Goal: Find specific page/section: Find specific page/section

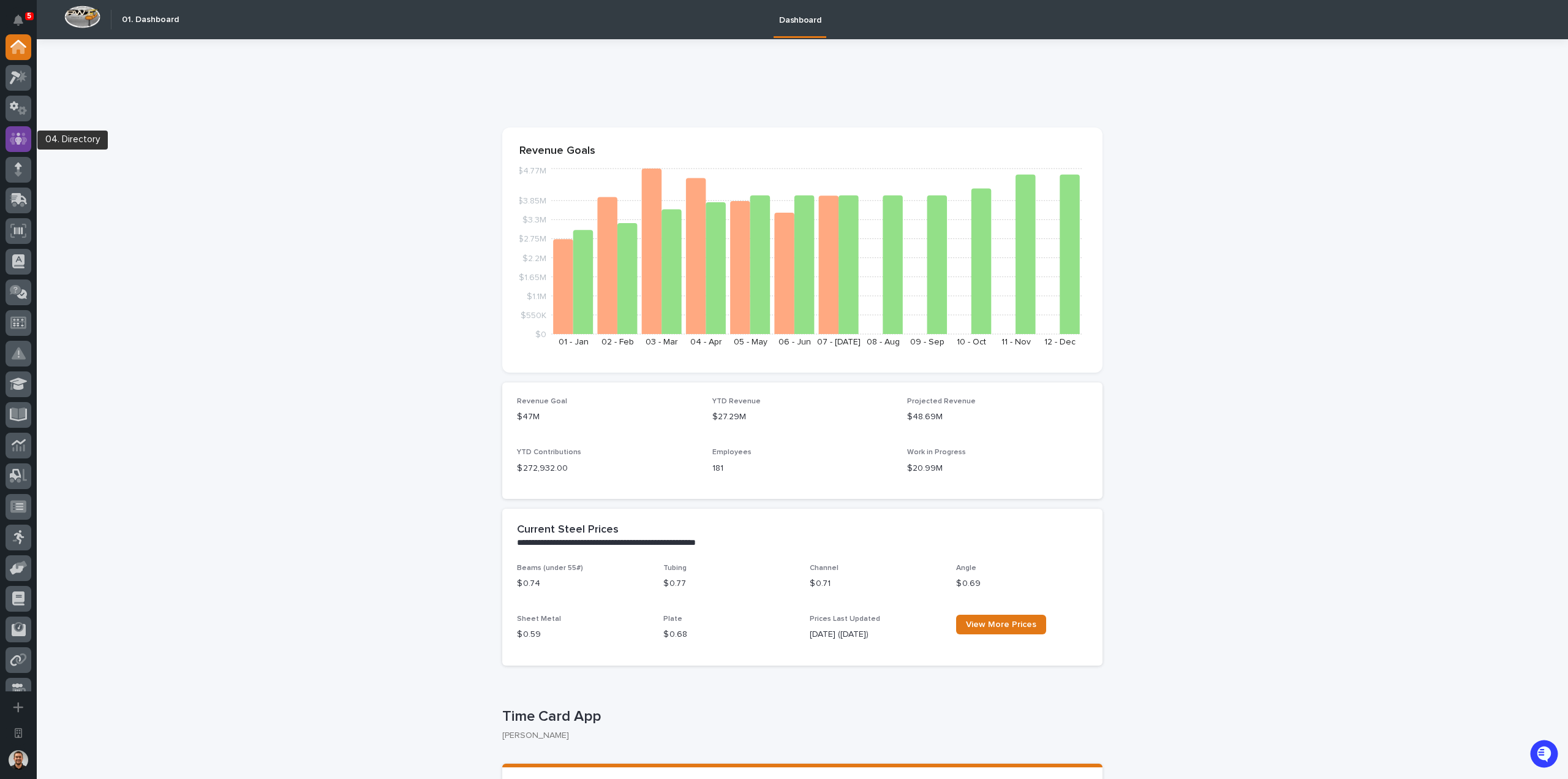
click at [13, 140] on icon at bounding box center [19, 139] width 18 height 13
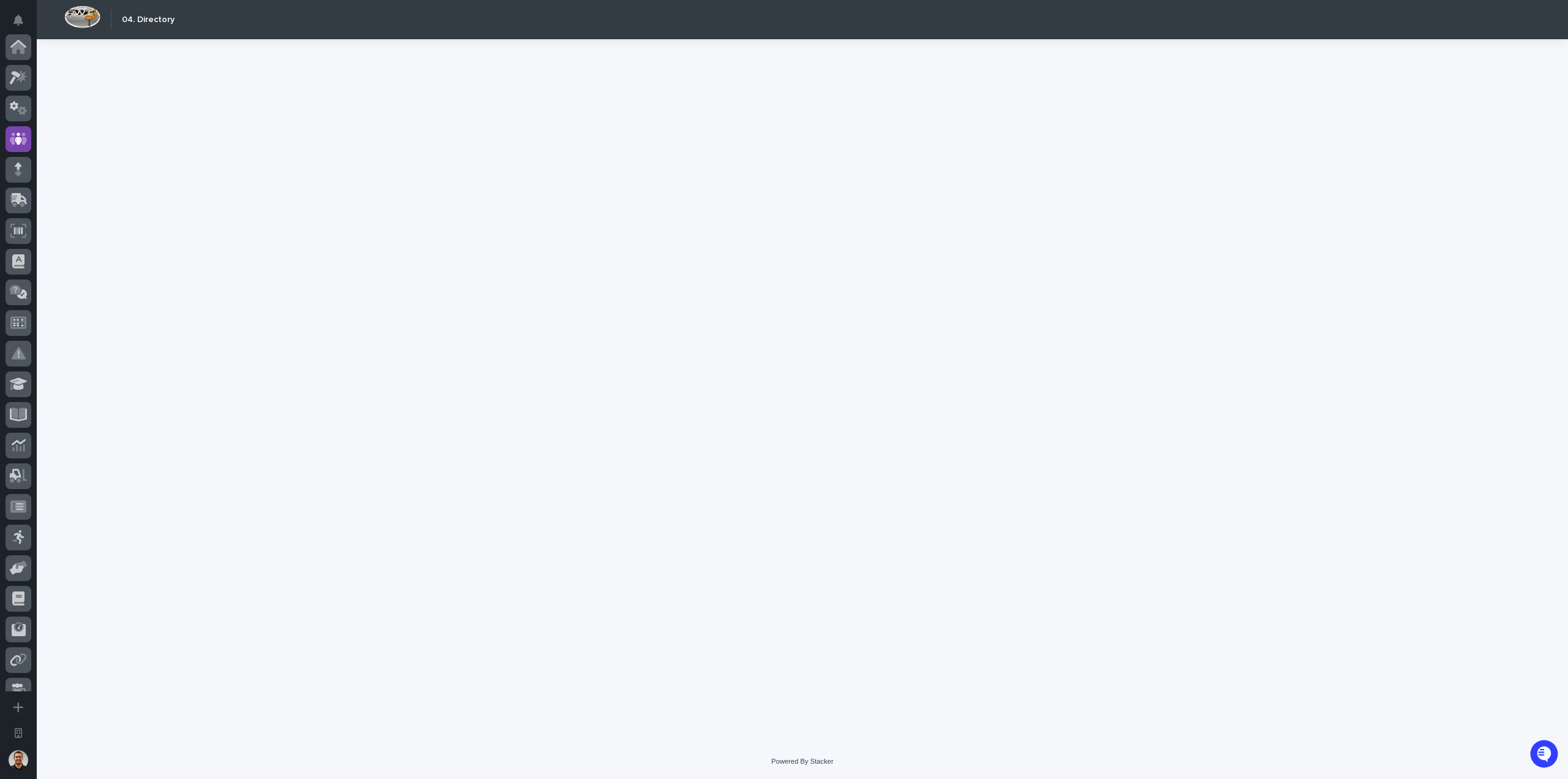
scroll to position [92, 0]
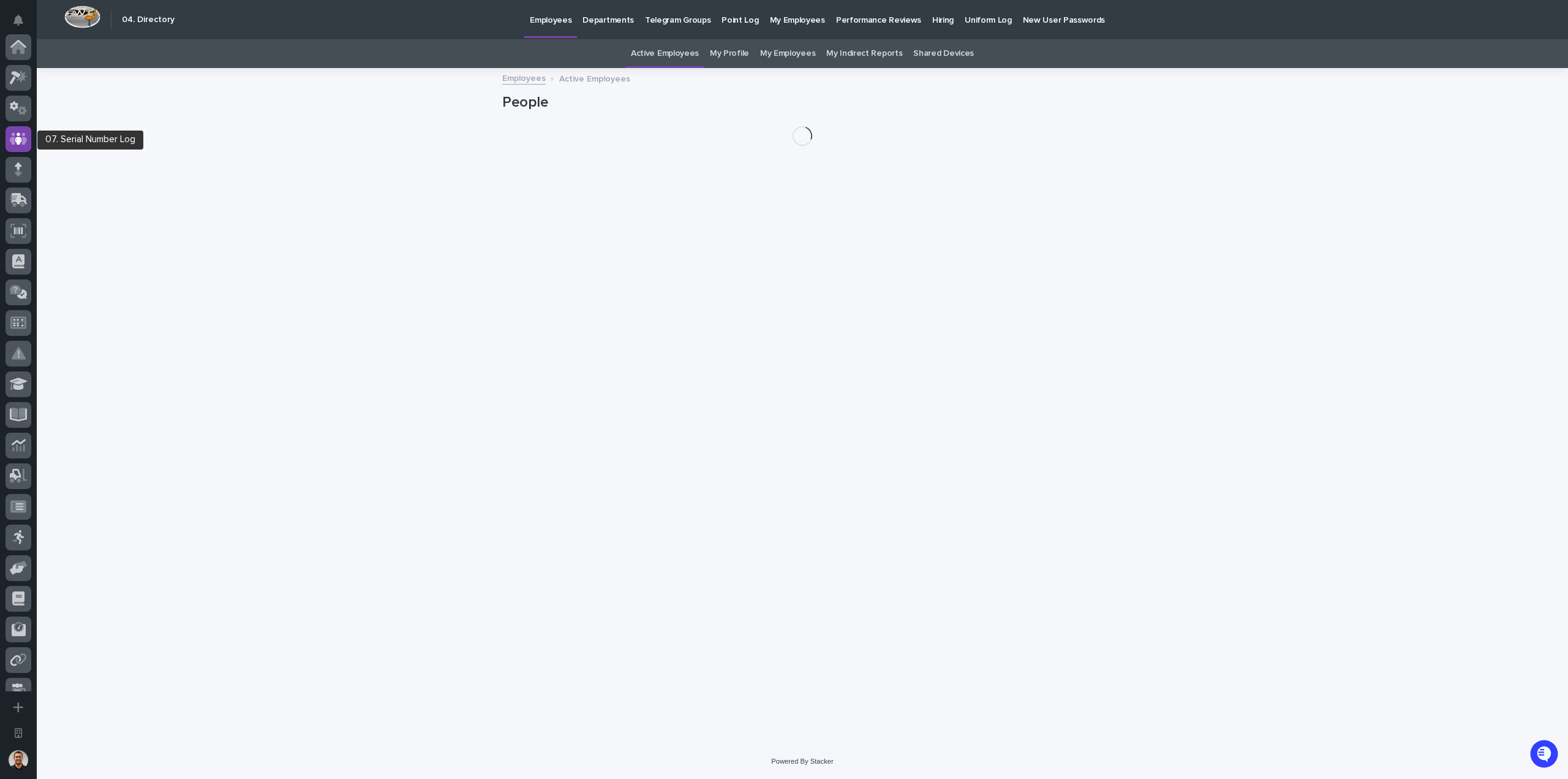
scroll to position [92, 0]
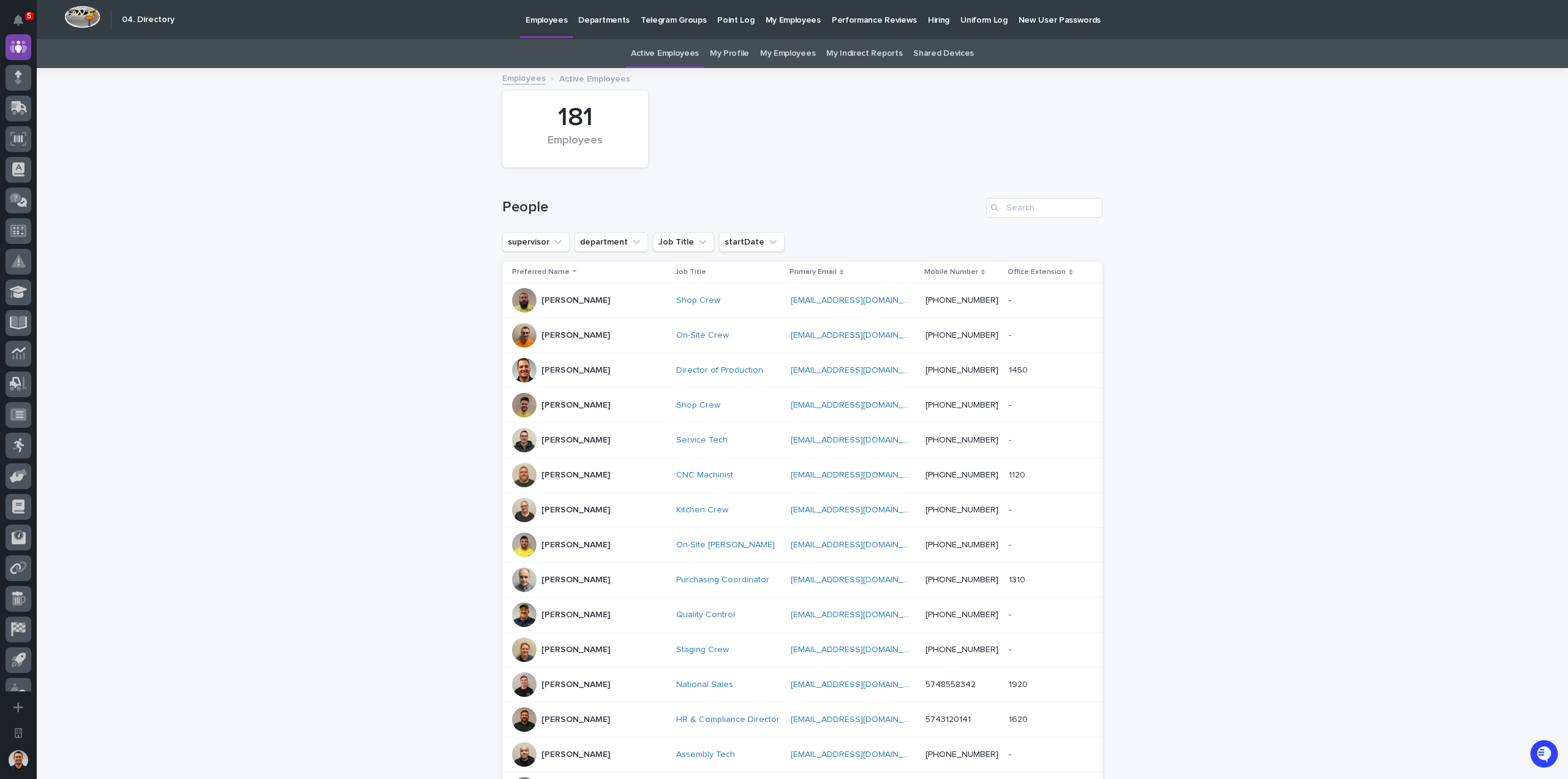
click at [595, 366] on div "[PERSON_NAME]" at bounding box center [589, 369] width 155 height 24
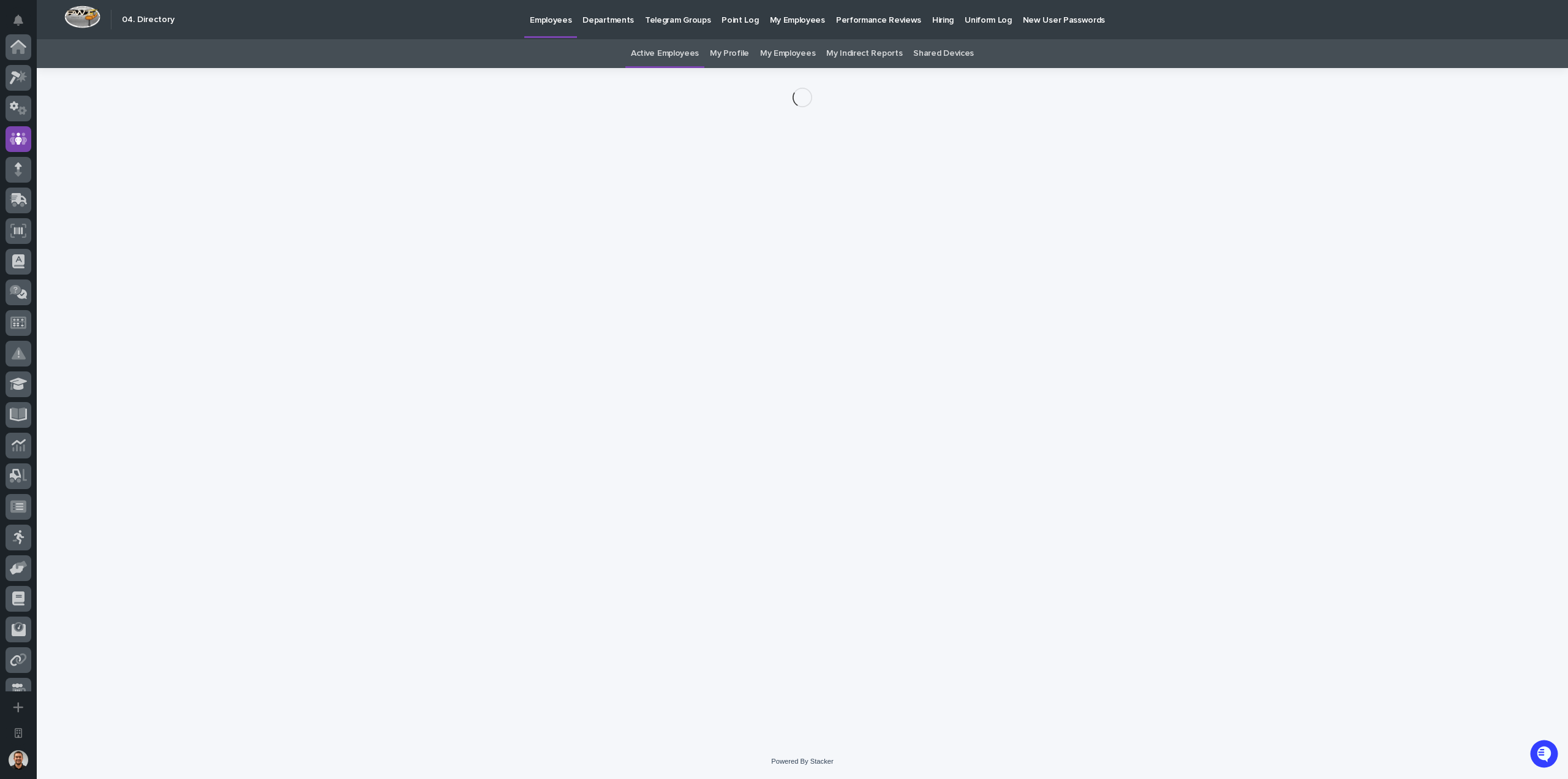
scroll to position [92, 0]
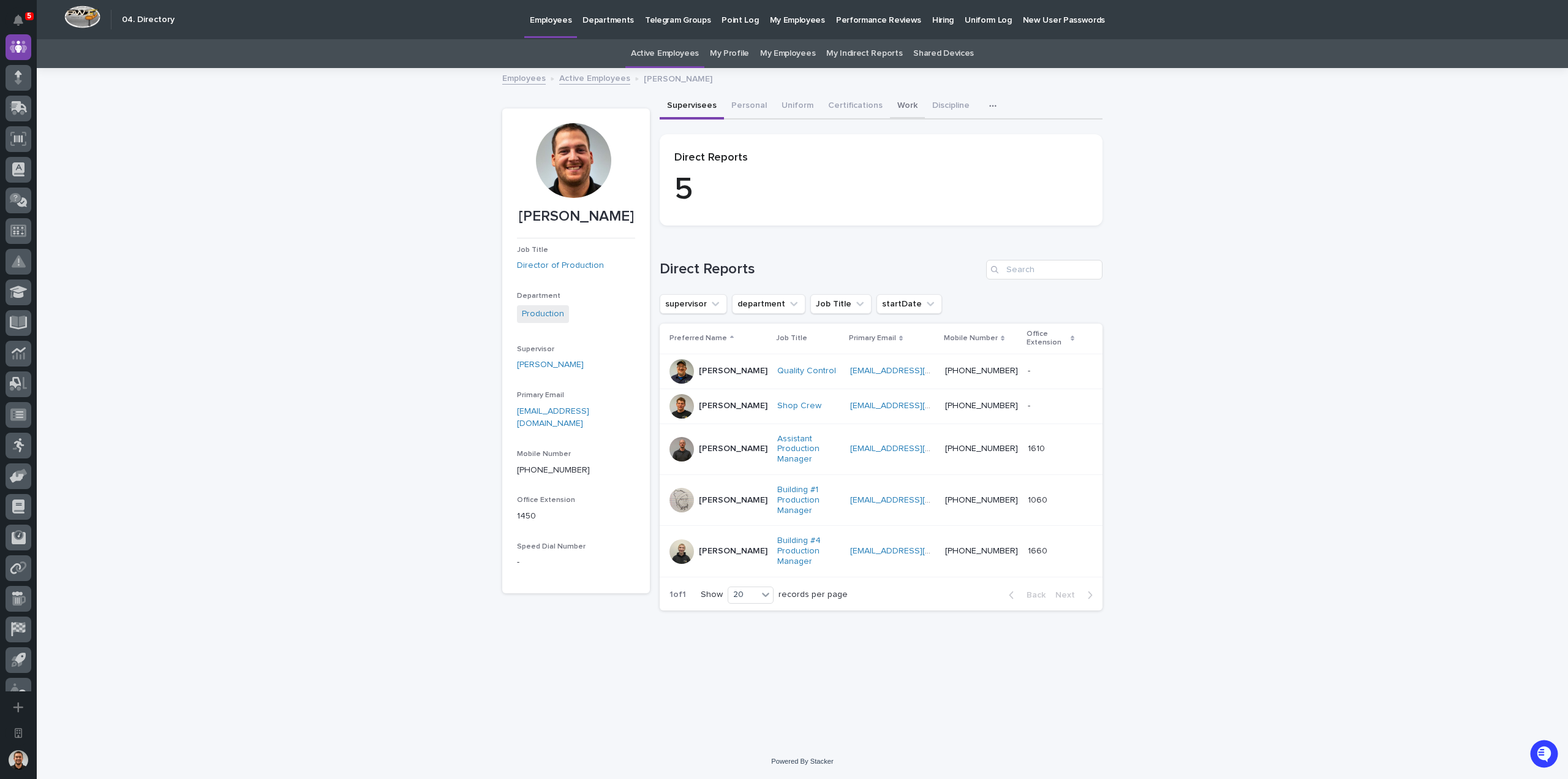
click at [894, 109] on button "Work" at bounding box center [906, 106] width 35 height 26
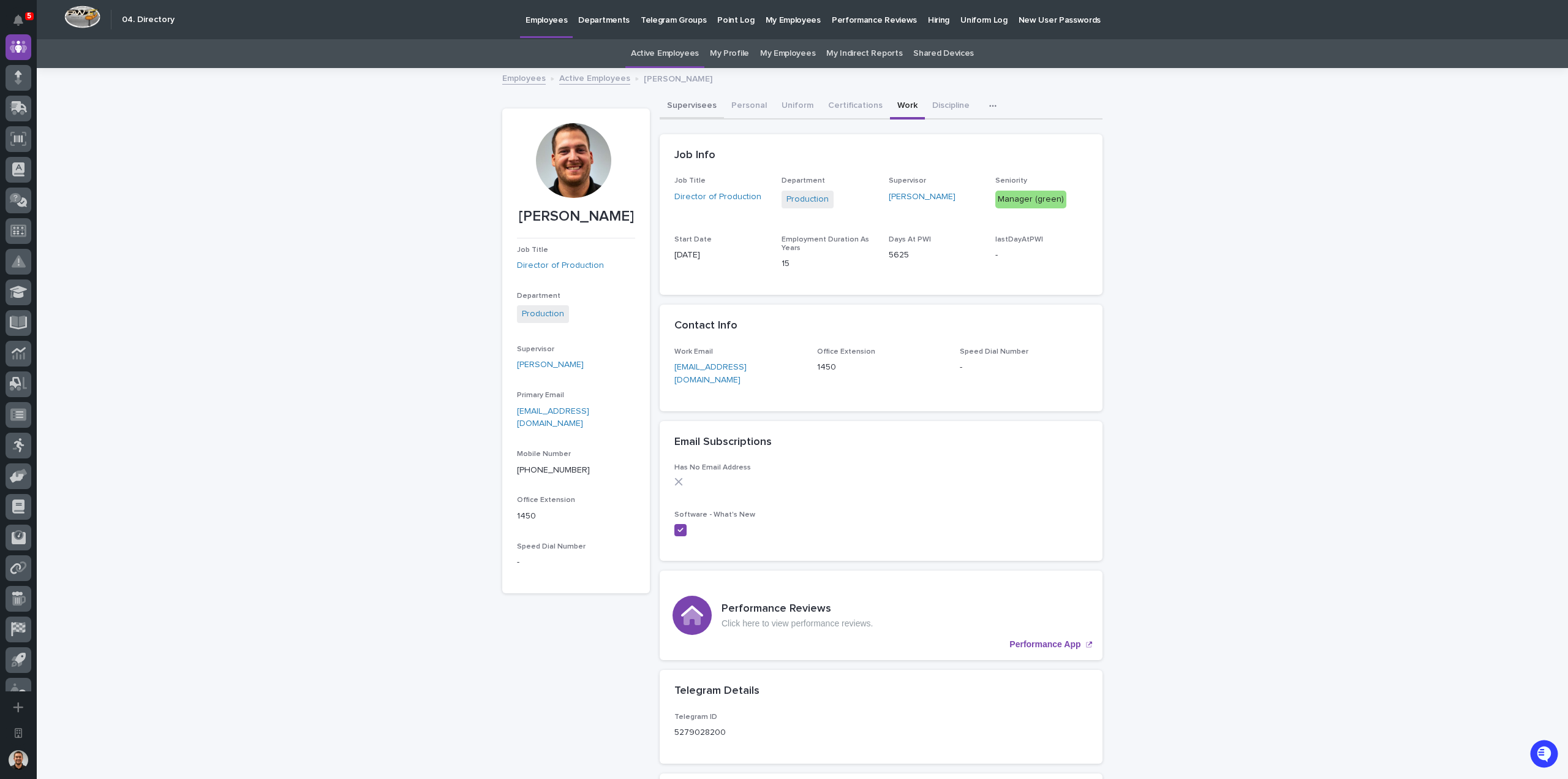
click at [693, 109] on button "Supervisees" at bounding box center [692, 106] width 64 height 26
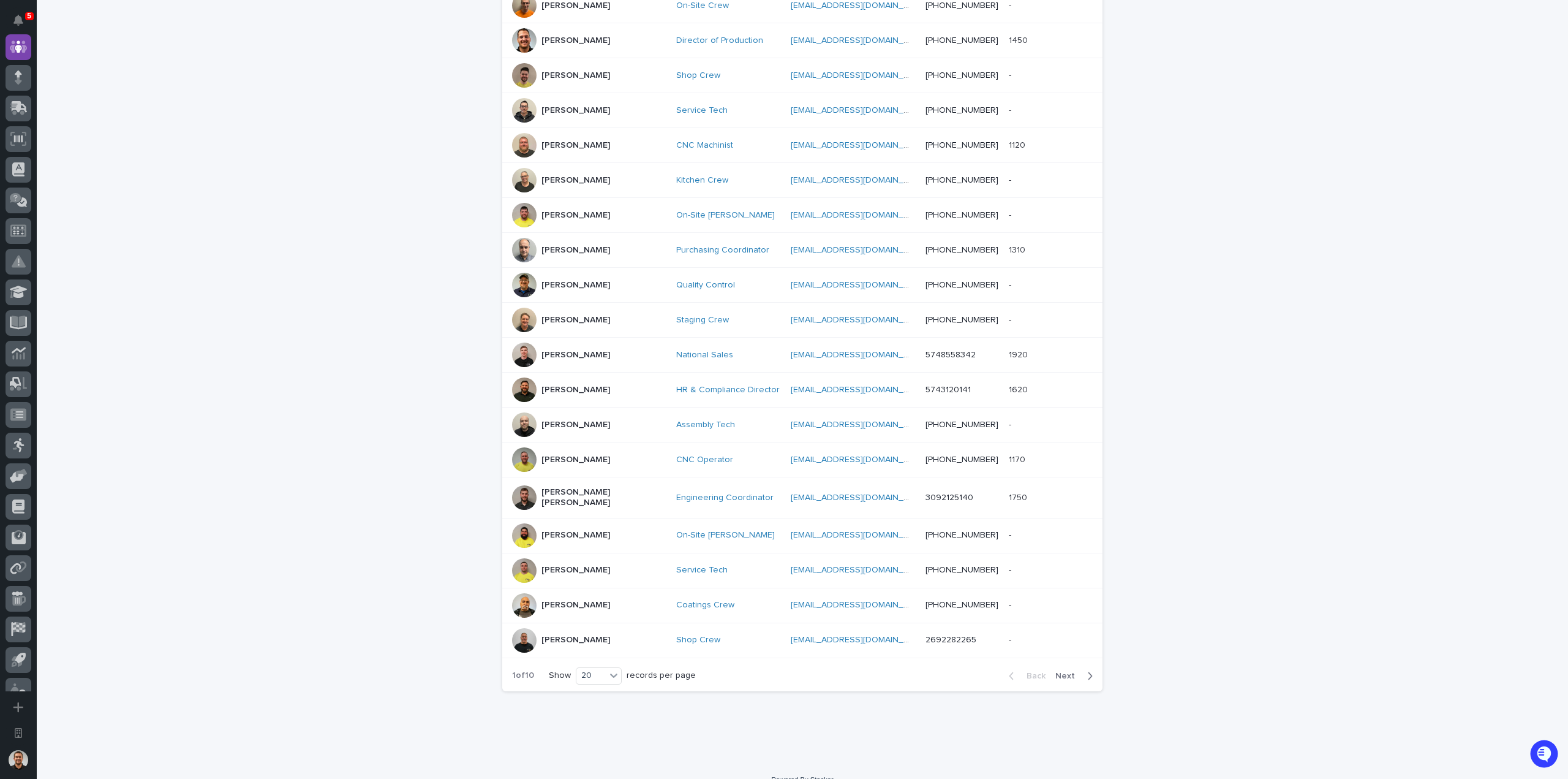
scroll to position [342, 0]
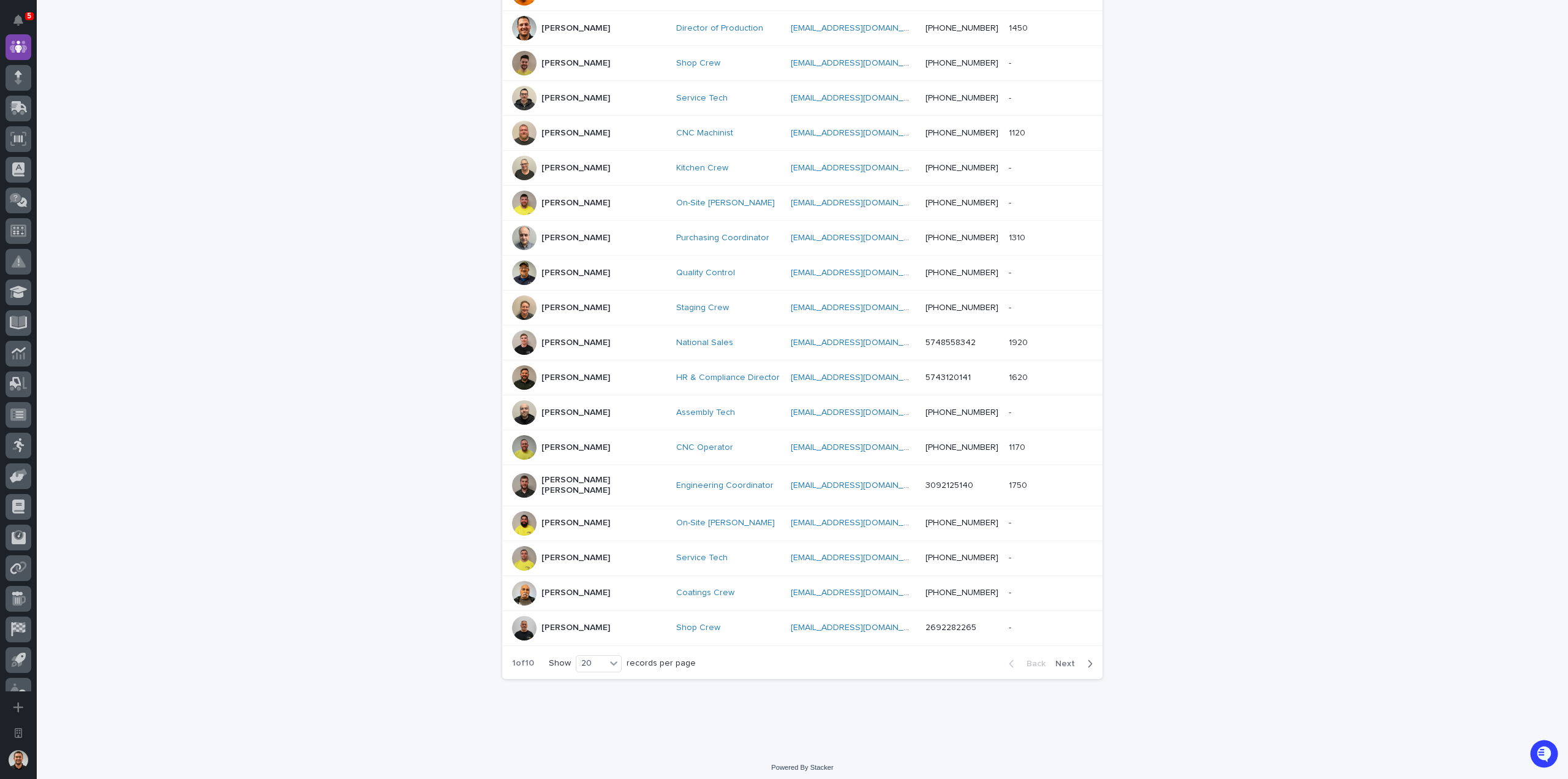
click at [1075, 662] on span "Next" at bounding box center [1068, 664] width 27 height 9
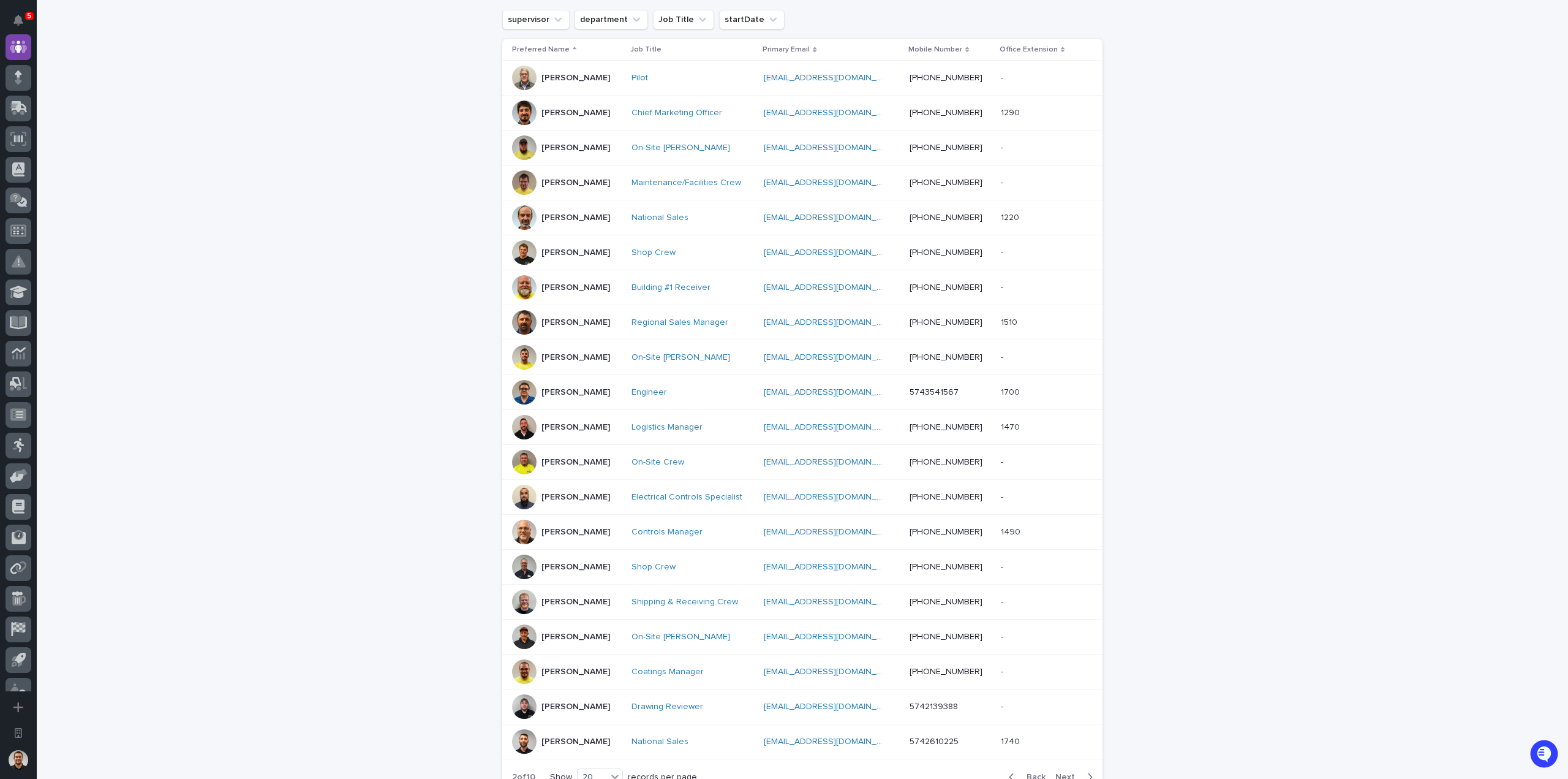
scroll to position [342, 0]
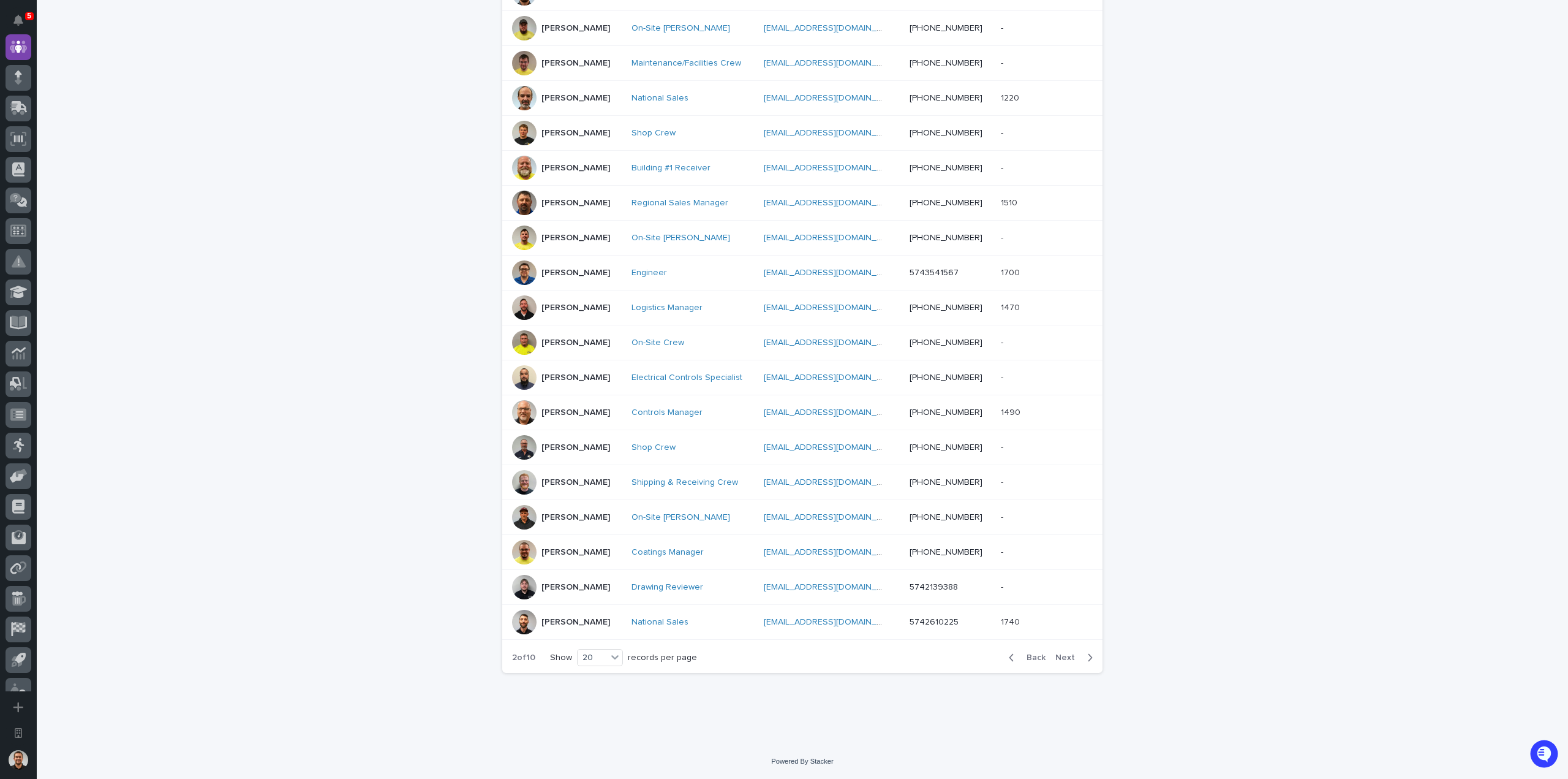
click at [1068, 666] on div "Back Next" at bounding box center [1050, 657] width 104 height 30
click at [1068, 659] on span "Next" at bounding box center [1068, 657] width 27 height 9
